Goal: Information Seeking & Learning: Learn about a topic

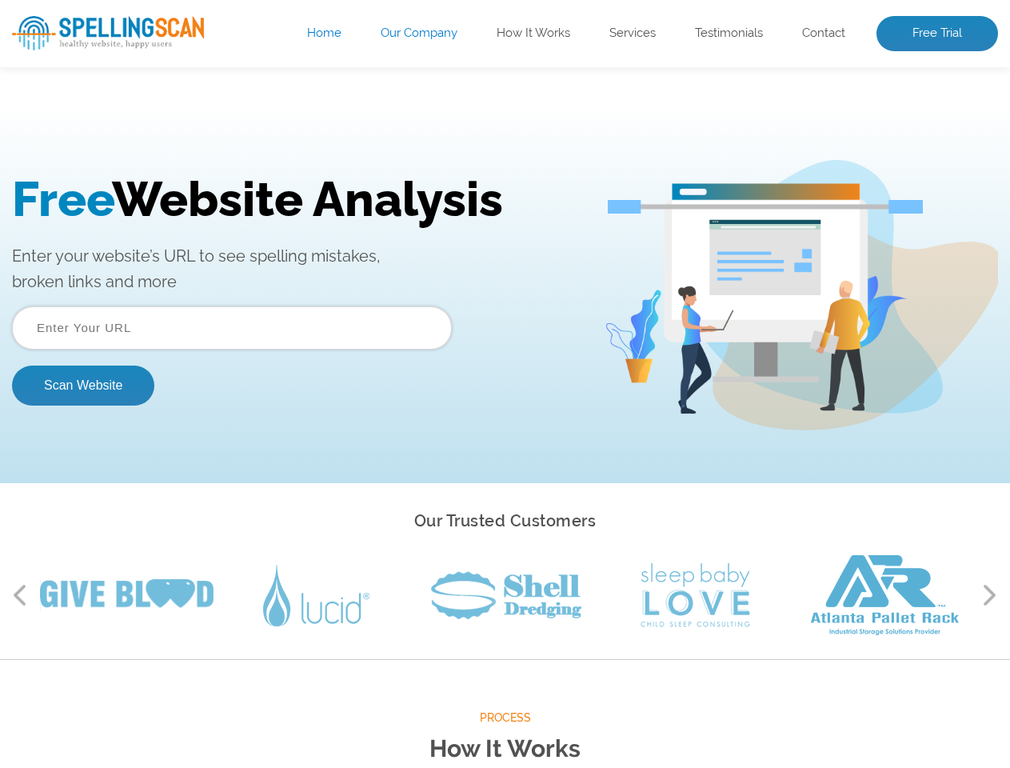
scroll to position [1678, 0]
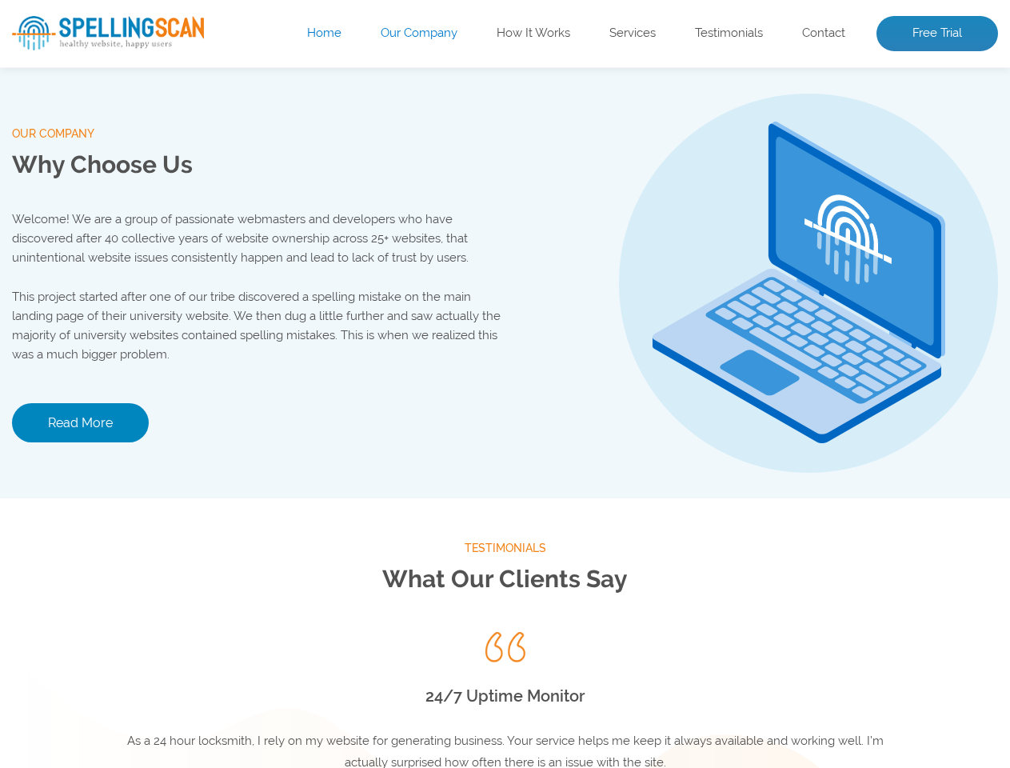
click at [505, 700] on h2 "Spelling Issues" at bounding box center [506, 696] width 800 height 28
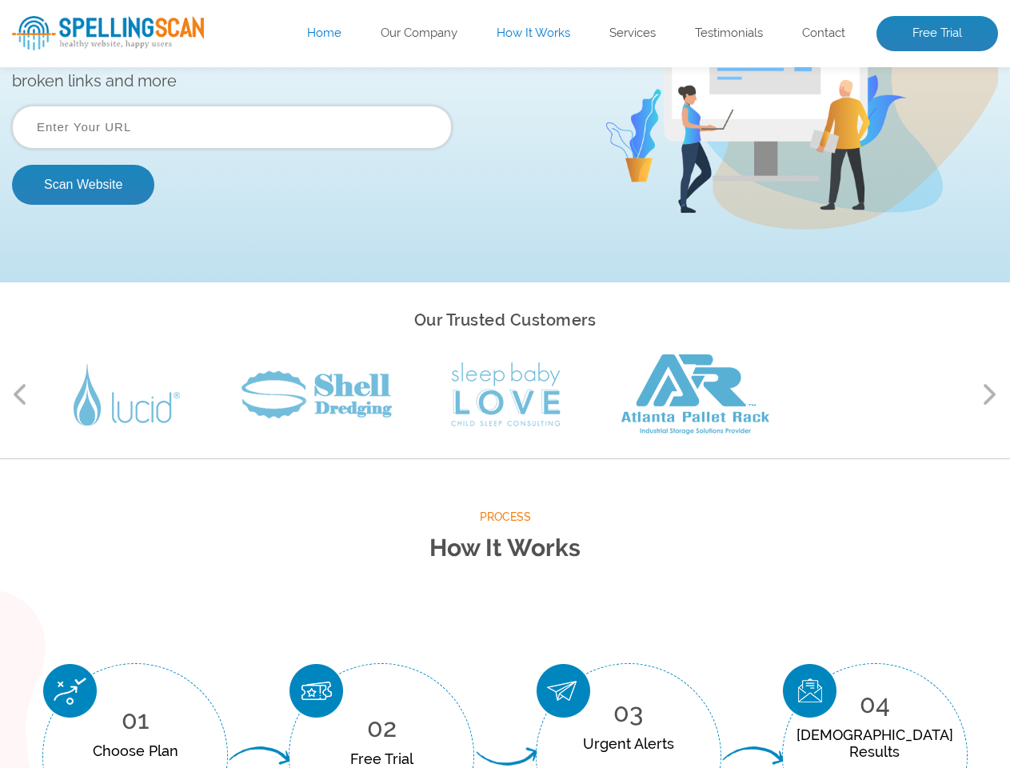
scroll to position [592, 0]
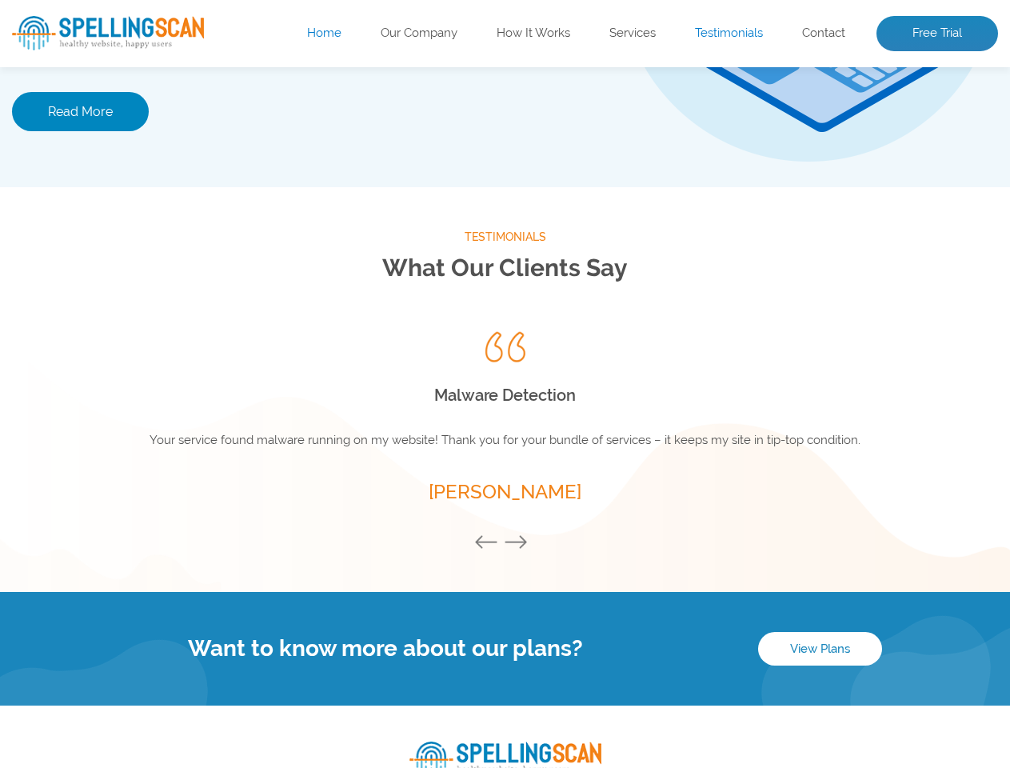
scroll to position [2109, 0]
